Goal: Transaction & Acquisition: Obtain resource

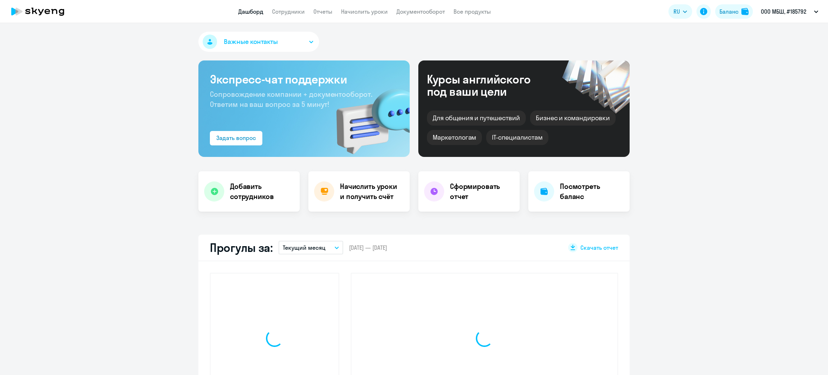
select select "30"
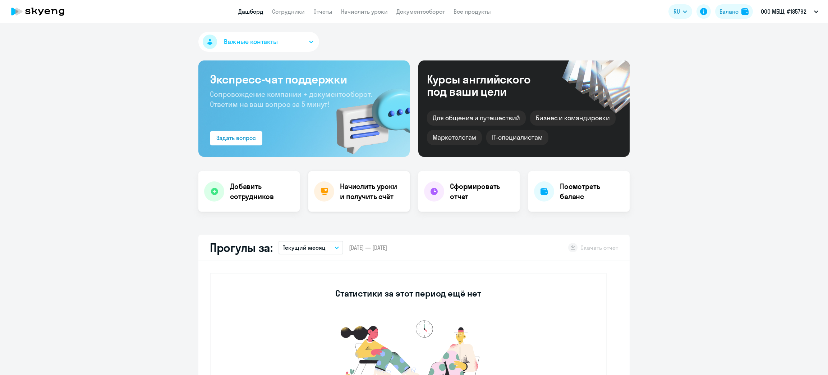
click at [348, 191] on h4 "Начислить уроки и получить счёт" at bounding box center [371, 191] width 63 height 20
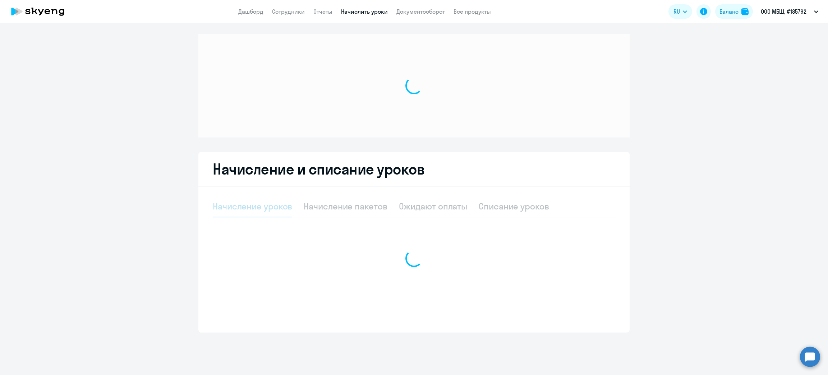
select select "10"
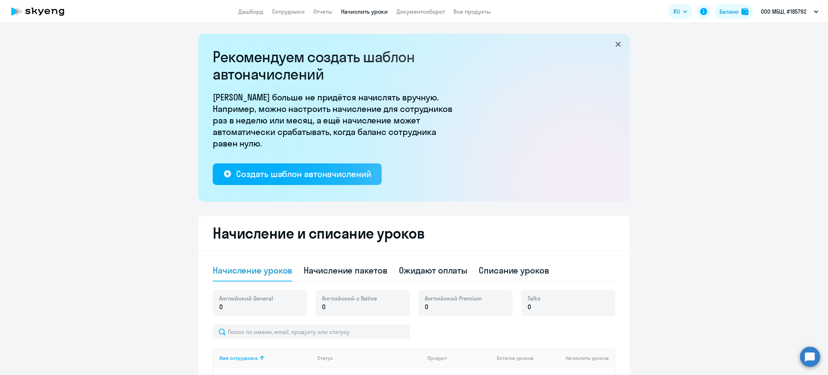
scroll to position [108, 0]
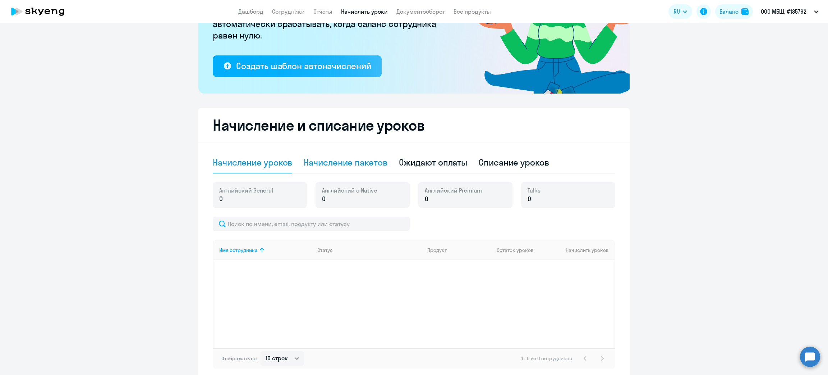
click at [359, 159] on div "Начисление пакетов" at bounding box center [345, 162] width 83 height 12
select select "10"
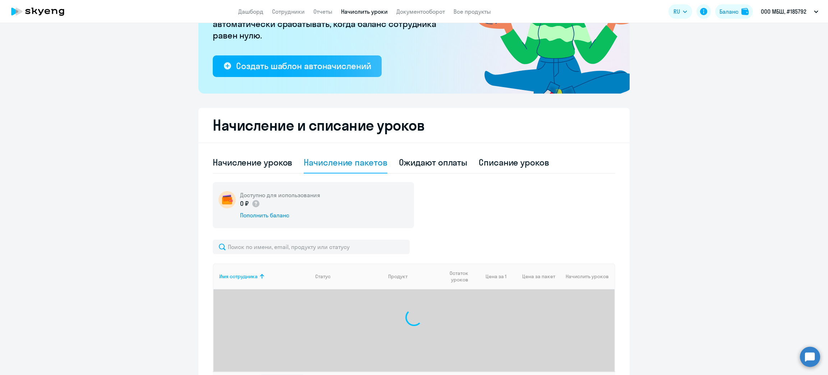
scroll to position [161, 0]
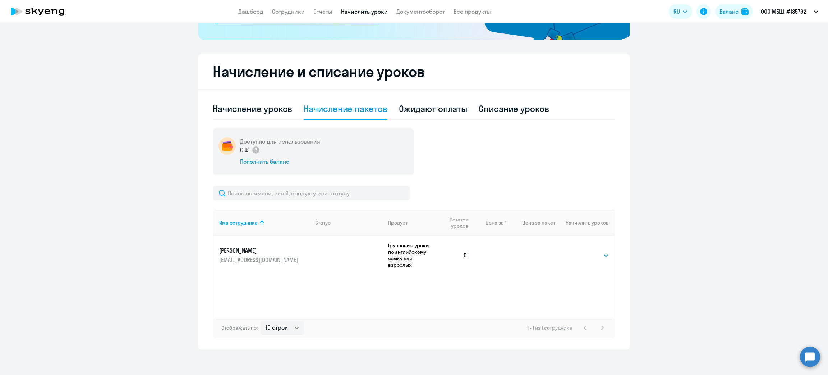
click at [603, 256] on td "Выбрать 48 64 96 Выбрать" at bounding box center [584, 254] width 59 height 39
click at [597, 252] on select "Выбрать 48 64 96" at bounding box center [594, 255] width 29 height 9
click at [491, 264] on td at bounding box center [489, 254] width 33 height 39
click at [264, 161] on div "Пополнить баланс" at bounding box center [280, 161] width 80 height 8
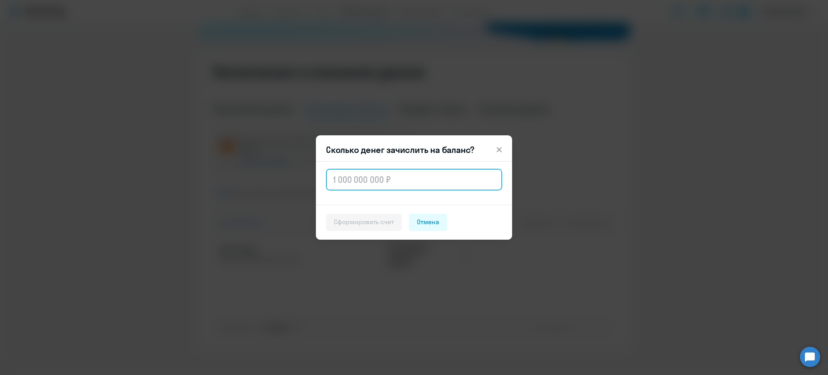
click at [361, 180] on input "text" at bounding box center [414, 180] width 176 height 22
paste input "19,00"
click at [344, 182] on input "19,00" at bounding box center [414, 180] width 176 height 22
click at [366, 176] on input "1 900" at bounding box center [414, 180] width 176 height 22
type input "19 008"
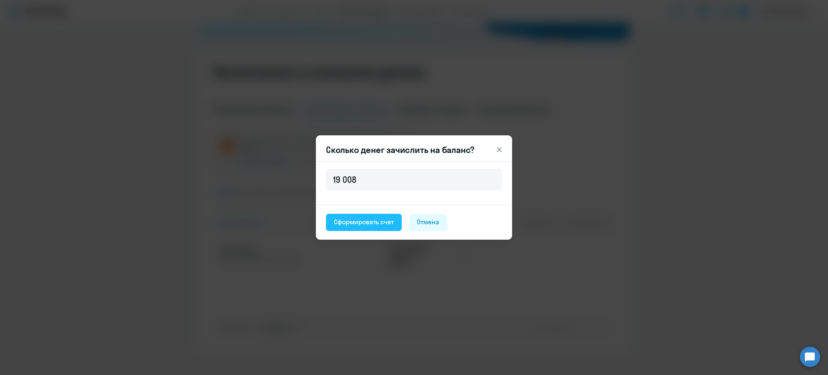
click at [358, 221] on div "Сформировать счет" at bounding box center [364, 221] width 60 height 9
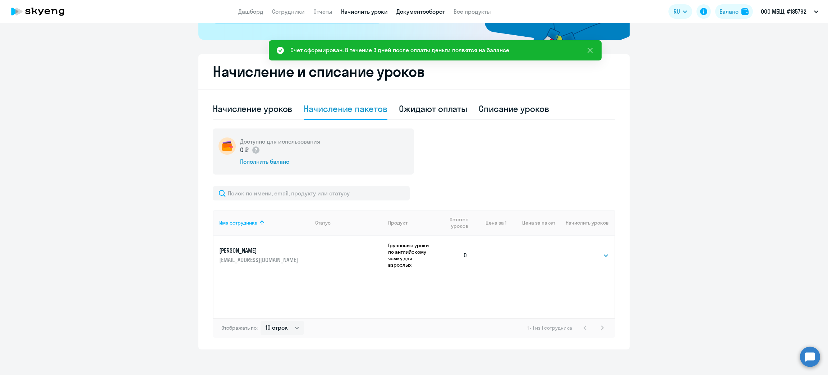
click at [415, 8] on link "Документооборот" at bounding box center [421, 11] width 49 height 7
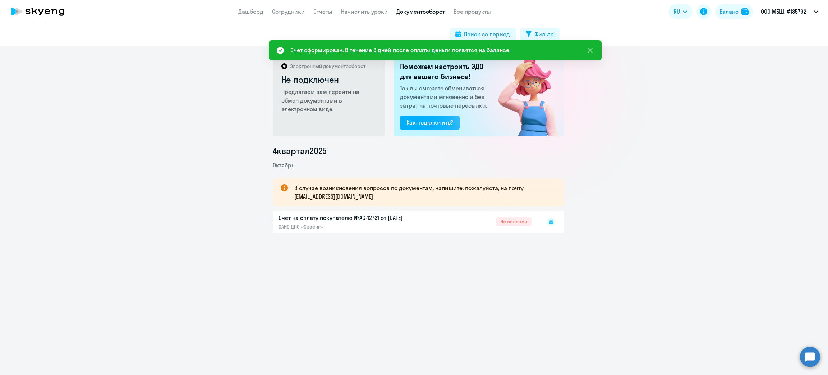
click at [549, 221] on icon at bounding box center [551, 221] width 4 height 4
drag, startPoint x: 545, startPoint y: 221, endPoint x: 549, endPoint y: 218, distance: 5.7
click at [547, 220] on icon at bounding box center [551, 221] width 9 height 9
click at [549, 218] on rect at bounding box center [551, 221] width 9 height 9
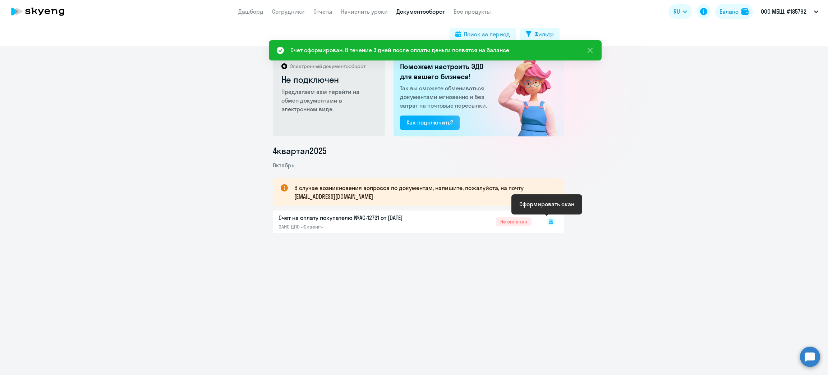
click at [550, 220] on icon at bounding box center [551, 220] width 2 height 0
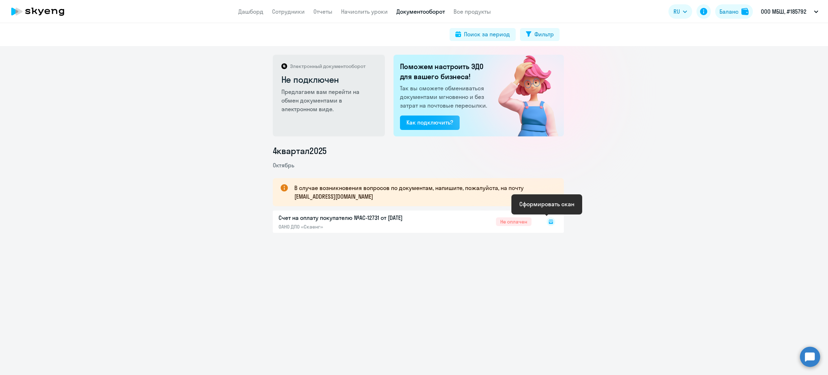
click at [550, 220] on icon at bounding box center [551, 220] width 2 height 0
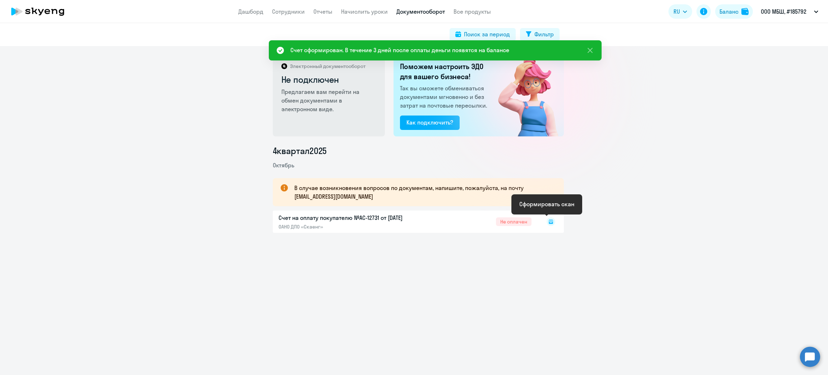
click at [550, 220] on icon at bounding box center [551, 220] width 2 height 0
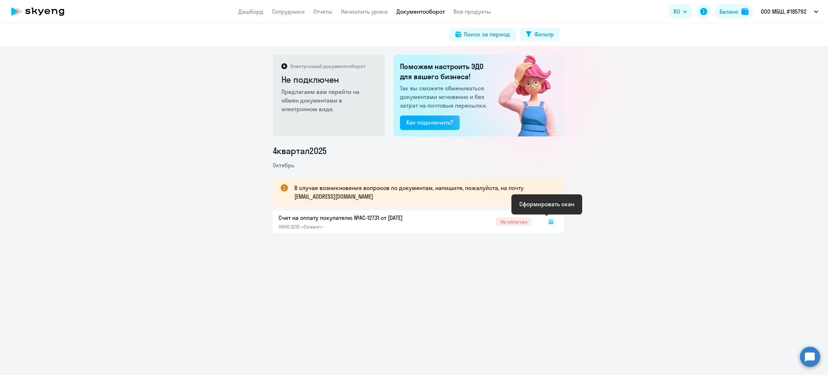
click at [550, 220] on icon at bounding box center [551, 220] width 2 height 0
drag, startPoint x: 547, startPoint y: 220, endPoint x: 542, endPoint y: 228, distance: 9.4
click at [547, 221] on icon at bounding box center [551, 221] width 9 height 9
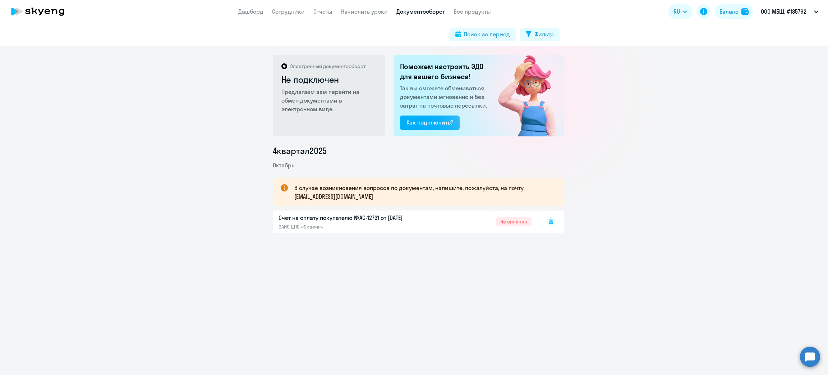
click at [541, 228] on div at bounding box center [544, 221] width 24 height 17
click at [549, 222] on icon at bounding box center [551, 221] width 4 height 3
click at [549, 222] on rect at bounding box center [551, 221] width 9 height 9
